Goal: Information Seeking & Learning: Learn about a topic

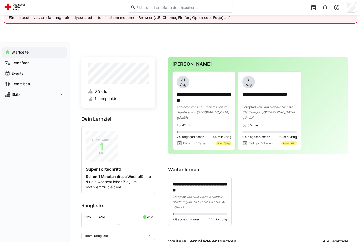
scroll to position [1, 0]
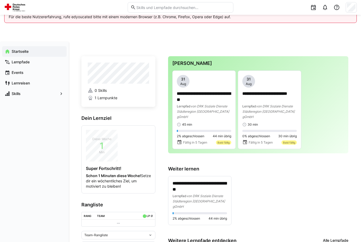
click at [205, 194] on div "Lernpfad von DRK Soziale Dienste Städteregion Aachen gGmbH" at bounding box center [200, 202] width 54 height 16
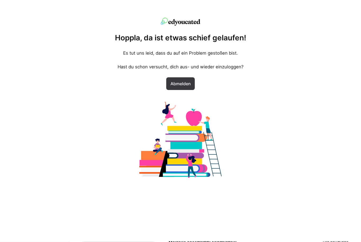
scroll to position [0, 0]
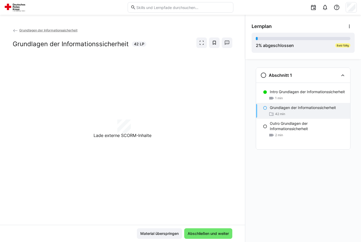
scroll to position [45, 0]
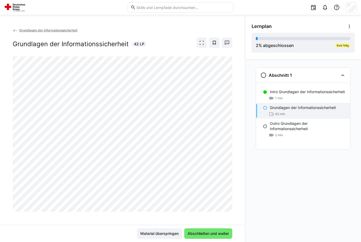
click at [192, 237] on span "Abschließen und weiter" at bounding box center [208, 234] width 48 height 11
click at [319, 105] on p "Grundlagen der Informationssicherheit" at bounding box center [303, 107] width 66 height 5
click at [317, 105] on p "Grundlagen der Informationssicherheit" at bounding box center [303, 107] width 66 height 5
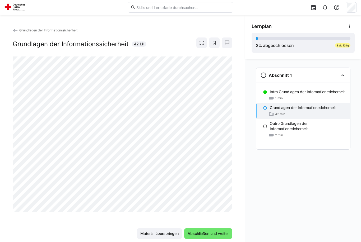
click at [314, 105] on p "Grundlagen der Informationssicherheit" at bounding box center [303, 107] width 66 height 5
click at [315, 105] on p "Grundlagen der Informationssicherheit" at bounding box center [303, 107] width 66 height 5
click at [237, 178] on div "Grundlagen der Informationssicherheit Grundlagen der Informationssicherheit 42 …" at bounding box center [122, 126] width 245 height 198
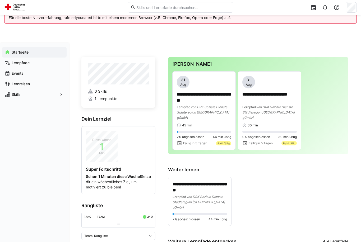
click at [211, 122] on div "**********" at bounding box center [204, 111] width 54 height 70
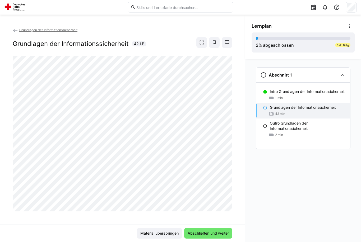
scroll to position [45, 0]
click at [235, 186] on div "Grundlagen der Informationssicherheit Grundlagen der Informationssicherheit 42 …" at bounding box center [122, 126] width 245 height 198
click at [234, 191] on div "Grundlagen der Informationssicherheit Grundlagen der Informationssicherheit 42 …" at bounding box center [122, 126] width 245 height 198
click at [229, 196] on div at bounding box center [123, 129] width 220 height 145
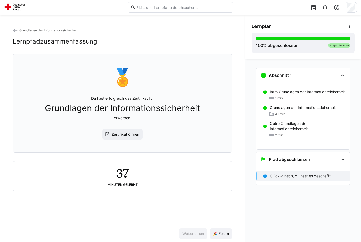
click at [126, 129] on span "Zertifikat öffnen" at bounding box center [122, 134] width 41 height 11
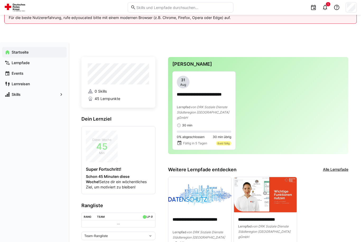
click at [205, 96] on p "**********" at bounding box center [204, 98] width 54 height 12
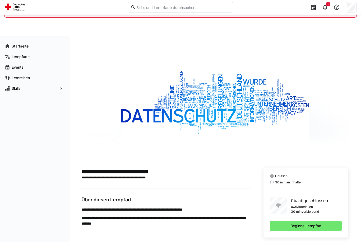
scroll to position [6, 0]
click at [286, 231] on span "Beginne Lernpfad" at bounding box center [306, 226] width 72 height 11
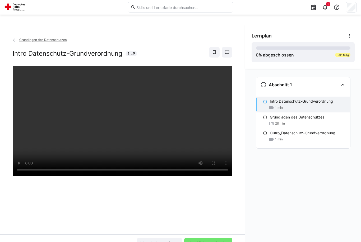
scroll to position [28, 0]
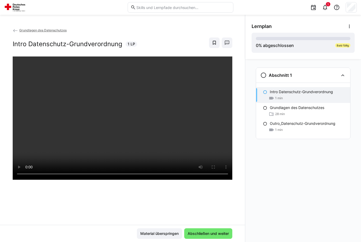
click at [207, 239] on span "Abschließen und weiter" at bounding box center [208, 234] width 48 height 11
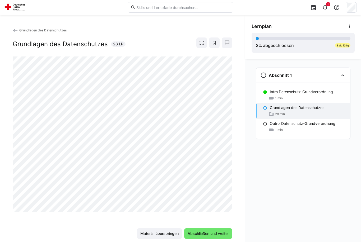
click at [199, 237] on span "Abschließen und weiter" at bounding box center [208, 233] width 43 height 5
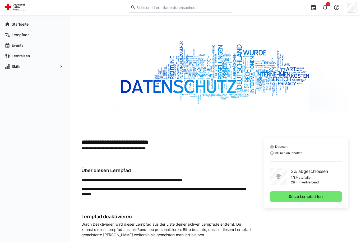
scroll to position [47, 0]
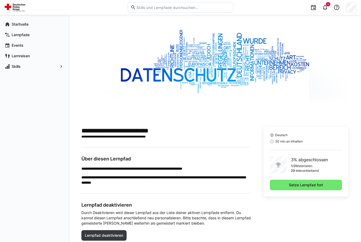
click at [324, 188] on span "Setze Lernpfad fort" at bounding box center [306, 185] width 72 height 11
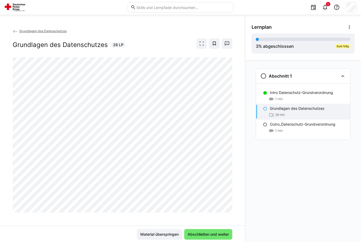
scroll to position [28, 0]
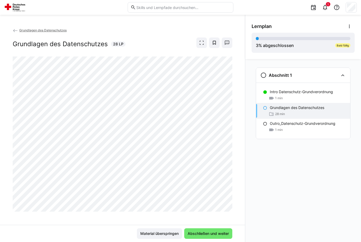
click at [211, 239] on span "Abschließen und weiter" at bounding box center [208, 234] width 48 height 11
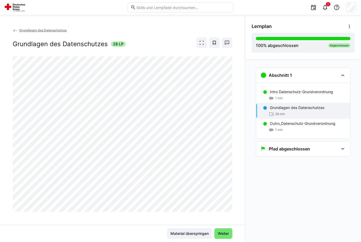
scroll to position [28, 0]
click at [65, 2] on div "2" at bounding box center [180, 7] width 353 height 15
